Goal: Task Accomplishment & Management: Complete application form

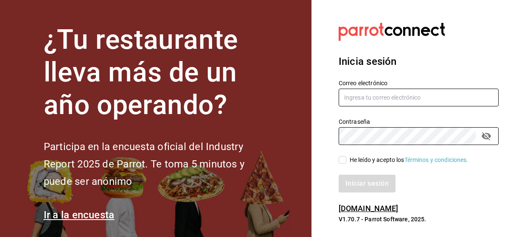
click at [356, 101] on input "text" at bounding box center [419, 98] width 160 height 18
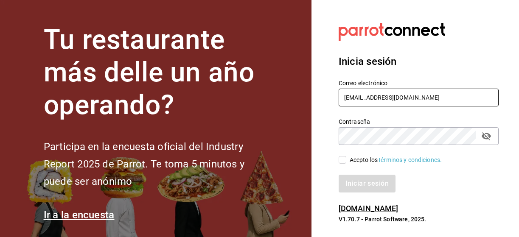
type input "[EMAIL_ADDRESS][DOMAIN_NAME]"
click at [344, 158] on input "Acepto los Términos y condiciones." at bounding box center [343, 160] width 8 height 8
checkbox input "true"
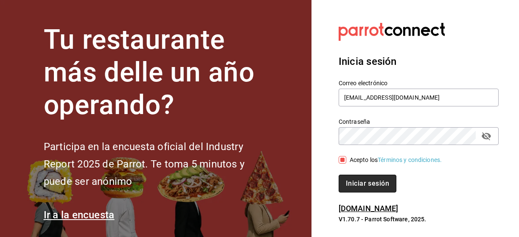
click at [379, 183] on button "Iniciar sesión" at bounding box center [368, 184] width 58 height 18
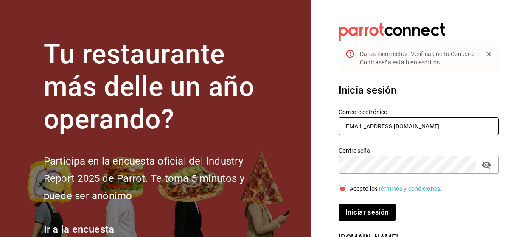
click at [433, 130] on input "[EMAIL_ADDRESS][DOMAIN_NAME]" at bounding box center [419, 127] width 160 height 18
click at [488, 164] on icon "contraseñaField" at bounding box center [487, 165] width 10 height 10
click at [432, 124] on input "[EMAIL_ADDRESS][DOMAIN_NAME]" at bounding box center [419, 127] width 160 height 18
type input "[EMAIL_ADDRESS][DOMAIN_NAME]"
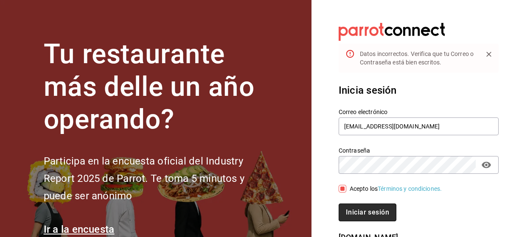
click at [380, 210] on button "Iniciar sesión" at bounding box center [368, 213] width 58 height 18
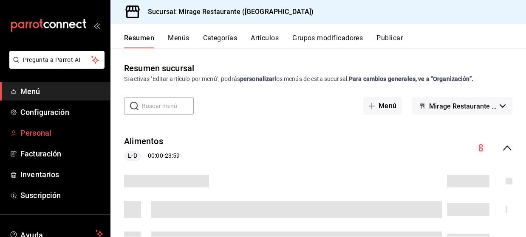
click at [47, 136] on span "Personal" at bounding box center [61, 132] width 83 height 11
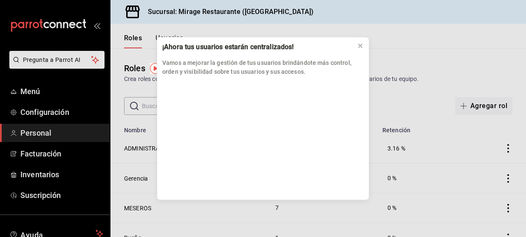
click at [358, 45] on icon at bounding box center [360, 45] width 7 height 7
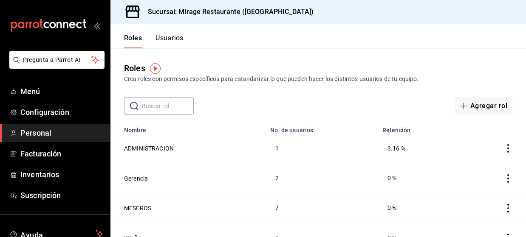
click at [169, 41] on button "Usuarios" at bounding box center [169, 41] width 28 height 14
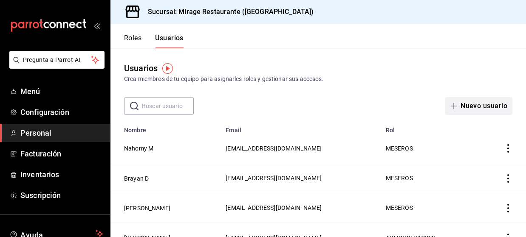
click at [475, 107] on button "Nuevo usuario" at bounding box center [478, 106] width 67 height 18
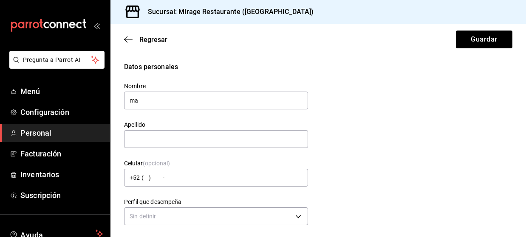
type input "m"
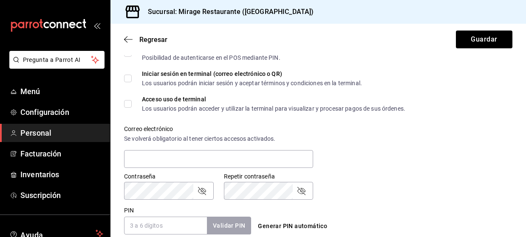
scroll to position [354, 0]
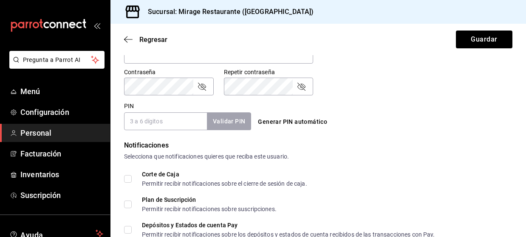
type input "[PERSON_NAME]"
click at [153, 125] on input "PIN" at bounding box center [165, 122] width 83 height 18
type input "1425"
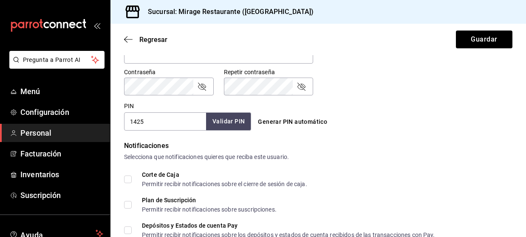
click at [228, 124] on button "Validar PIN" at bounding box center [228, 122] width 45 height 18
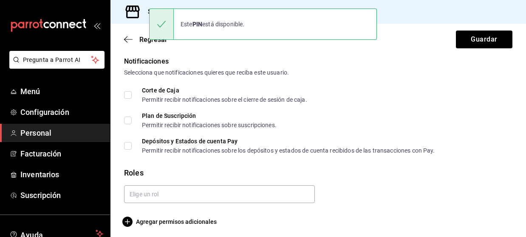
scroll to position [441, 0]
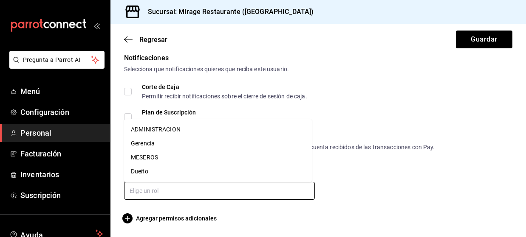
click at [152, 187] on input "text" at bounding box center [219, 191] width 191 height 18
click at [145, 158] on li "MESEROS" at bounding box center [218, 158] width 188 height 14
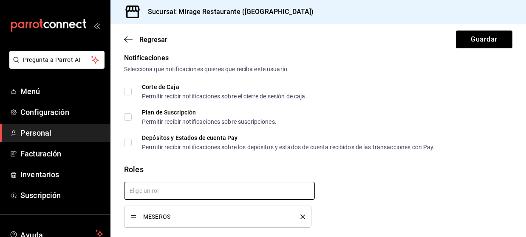
checkbox input "true"
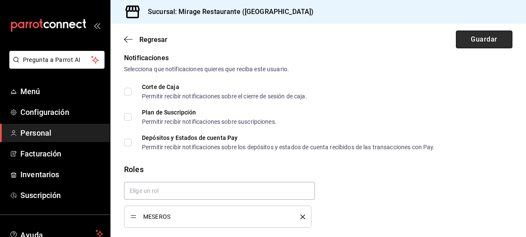
click at [466, 39] on button "Guardar" at bounding box center [484, 40] width 56 height 18
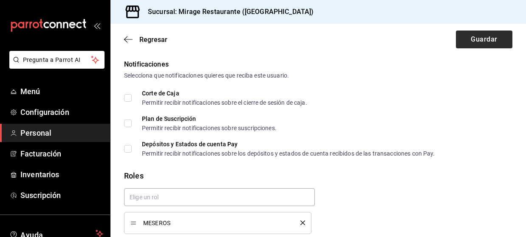
scroll to position [8, 0]
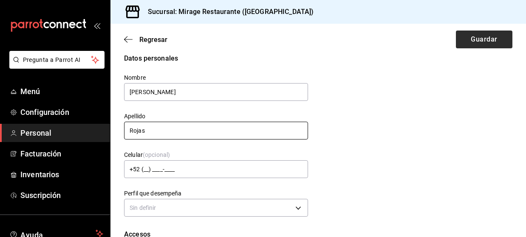
type input "Rojas"
click at [480, 37] on button "Guardar" at bounding box center [484, 40] width 56 height 18
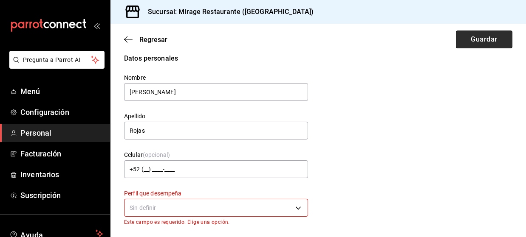
click at [488, 43] on button "Guardar" at bounding box center [484, 40] width 56 height 18
click at [156, 203] on body "Pregunta a Parrot AI Menú Configuración Personal Facturación Inventarios Suscri…" at bounding box center [263, 118] width 526 height 237
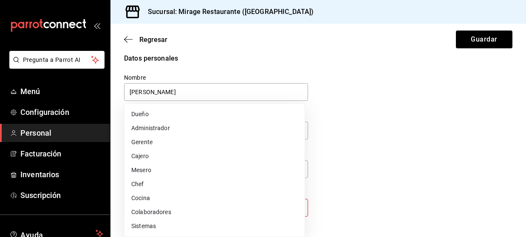
click at [141, 172] on li "Mesero" at bounding box center [214, 171] width 180 height 14
type input "WAITER"
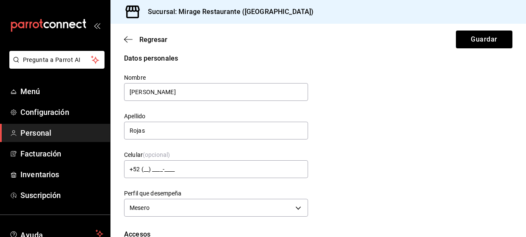
click at [484, 29] on div "Regresar Guardar" at bounding box center [317, 39] width 415 height 31
click at [483, 37] on button "Guardar" at bounding box center [484, 40] width 56 height 18
